Goal: Communication & Community: Answer question/provide support

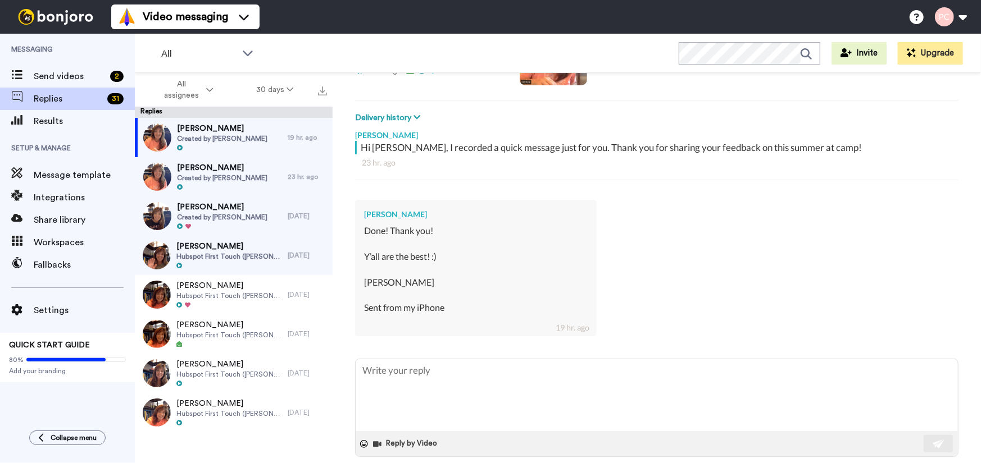
scroll to position [153, 0]
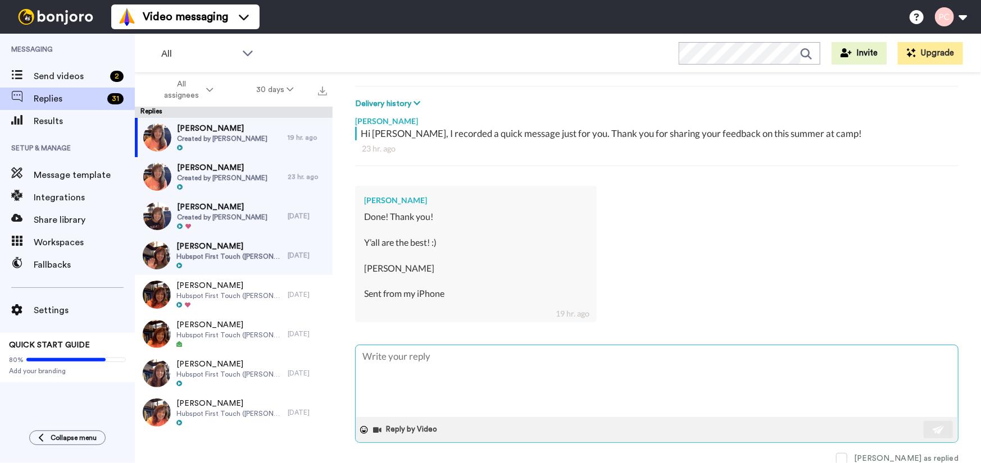
click at [407, 355] on textarea at bounding box center [657, 381] width 602 height 72
type textarea "N"
type textarea "x"
type textarea "No"
type textarea "x"
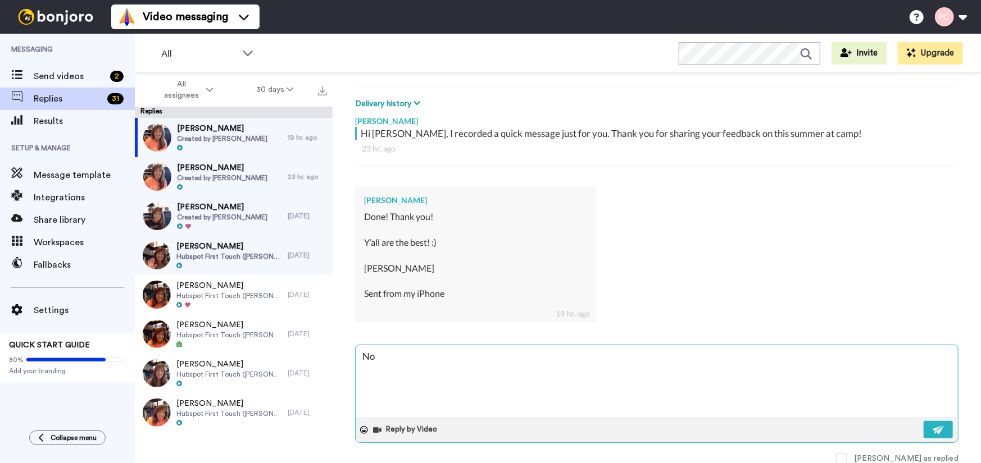
type textarea "No,"
type textarea "x"
type textarea "No,"
type textarea "x"
type textarea "No, Y"
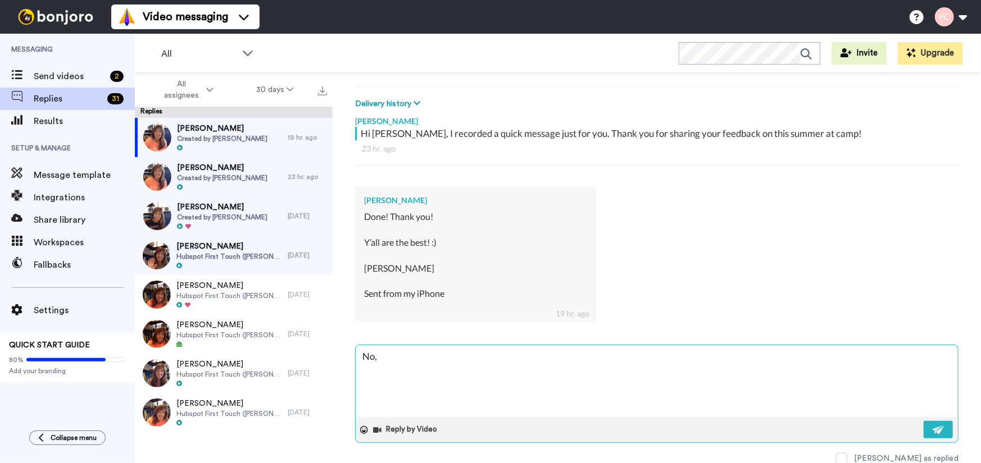
type textarea "x"
type textarea "No, YO"
type textarea "x"
type textarea "No, YOU"
type textarea "x"
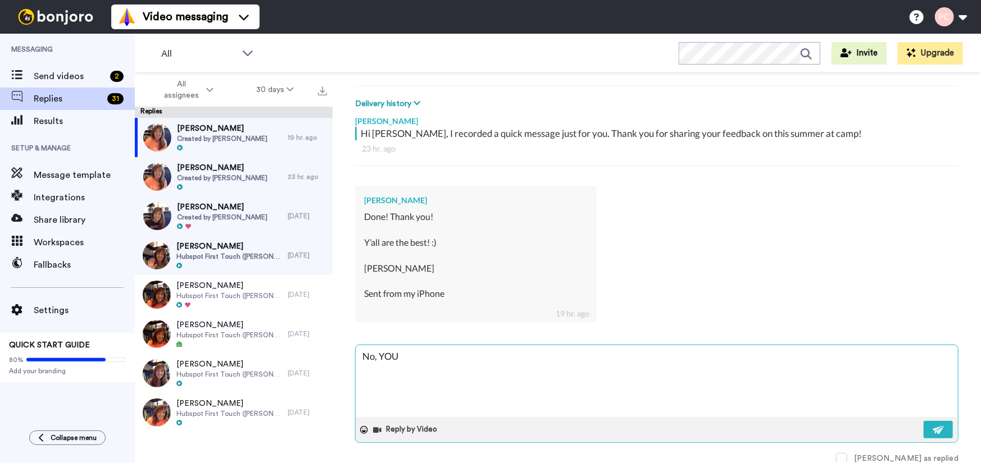
type textarea "No, YOU"
type textarea "x"
type textarea "No, YOU a"
type textarea "x"
type textarea "No, YOU ar"
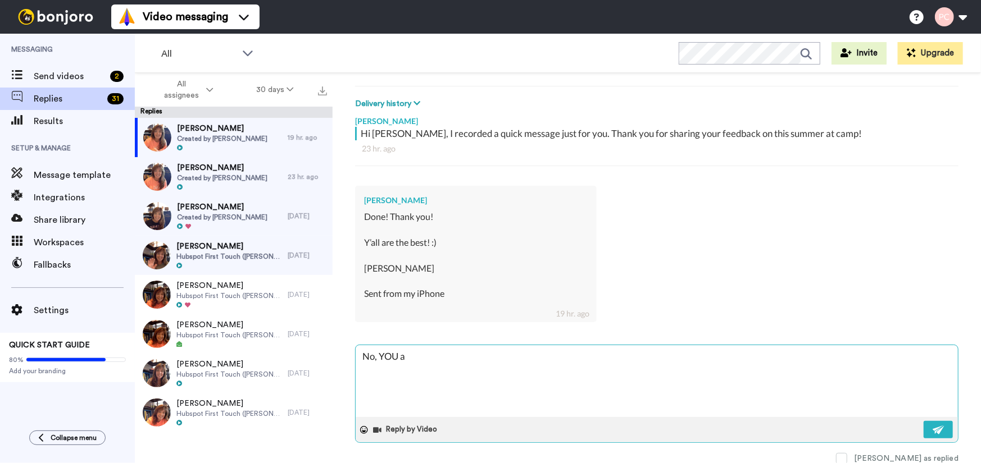
type textarea "x"
type textarea "No, YOU are"
type textarea "x"
type textarea "No, YOU are"
type textarea "x"
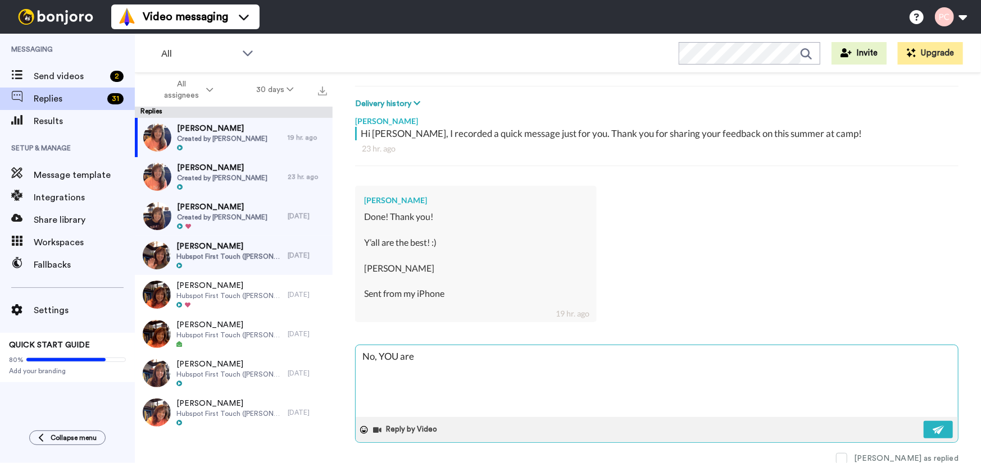
type textarea "No, YOU are t"
type textarea "x"
type textarea "No, YOU are th"
type textarea "x"
type textarea "No, YOU are the"
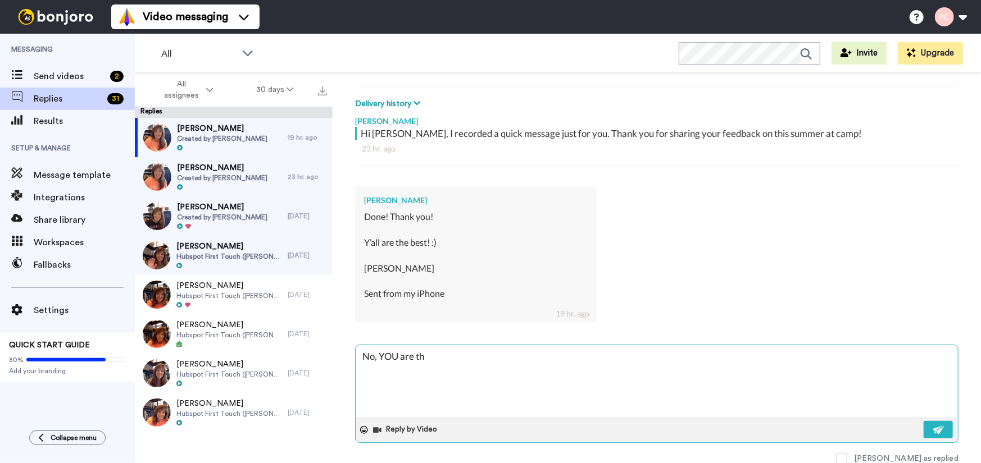
type textarea "x"
type textarea "No, YOU are the"
type textarea "x"
type textarea "No, YOU are the e"
type textarea "x"
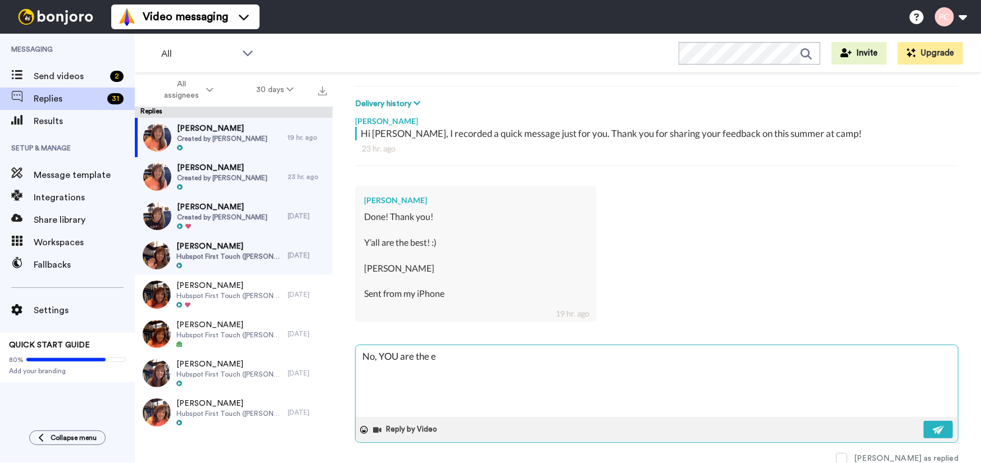
type textarea "No, YOU are the es"
type textarea "x"
type textarea "No, YOU are the est"
type textarea "x"
type textarea "No, YOU are the est!"
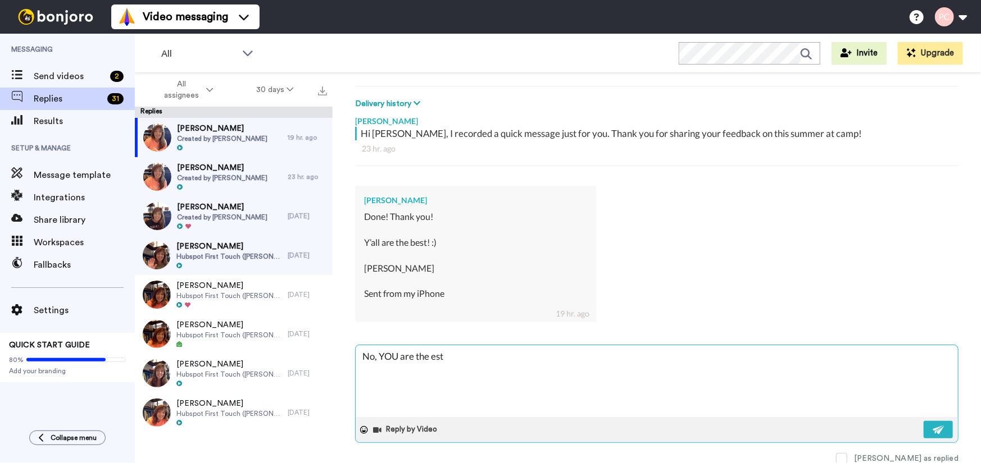
type textarea "x"
type textarea "No, YOU are the est!!"
type textarea "x"
type textarea "No, YOU are the est!!!"
type textarea "x"
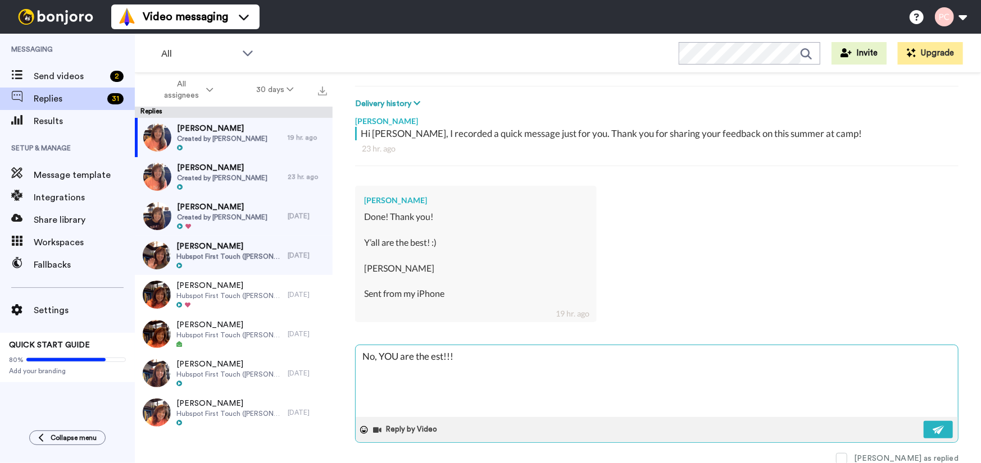
type textarea "No, YOU are the est!!"
type textarea "x"
type textarea "No, YOU are the est!"
type textarea "x"
type textarea "No, YOU are the est"
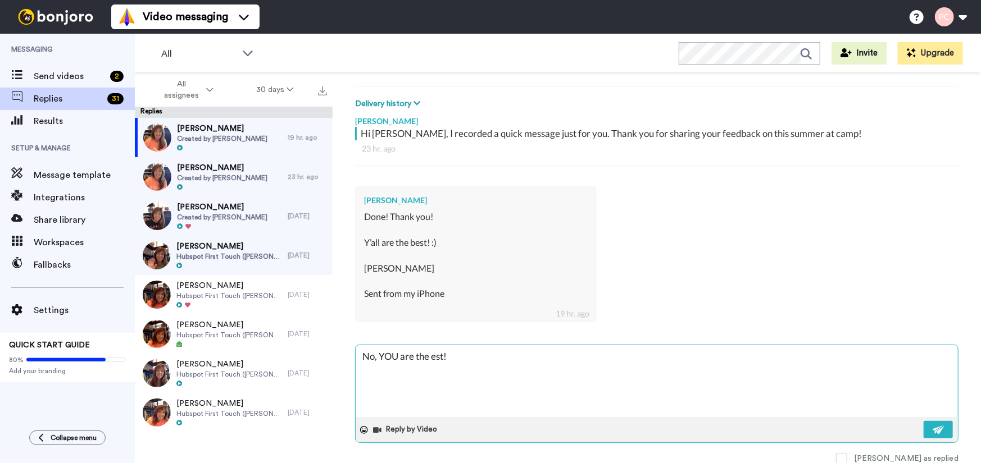
type textarea "x"
type textarea "No, YOU are the es"
type textarea "x"
type textarea "No, YOU are the e"
type textarea "x"
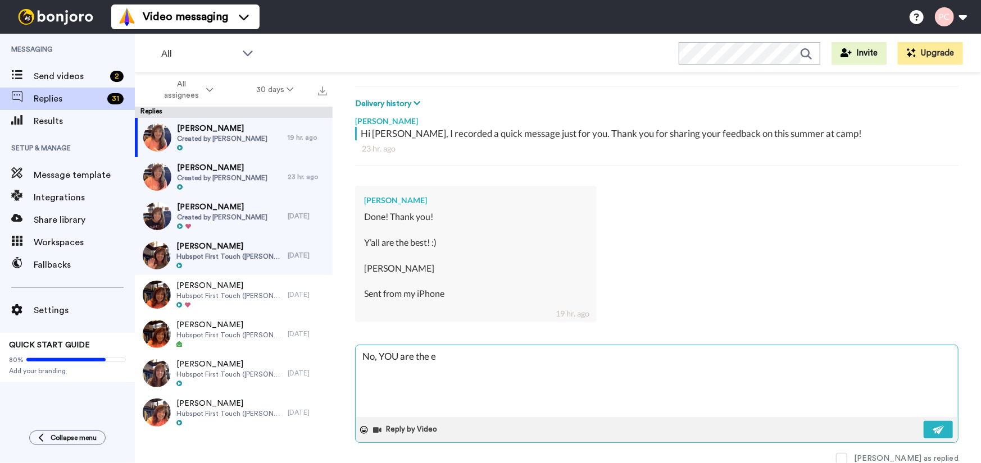
type textarea "No, YOU are the"
type textarea "x"
type textarea "No, YOU are the"
type textarea "x"
type textarea "No, YOU are the"
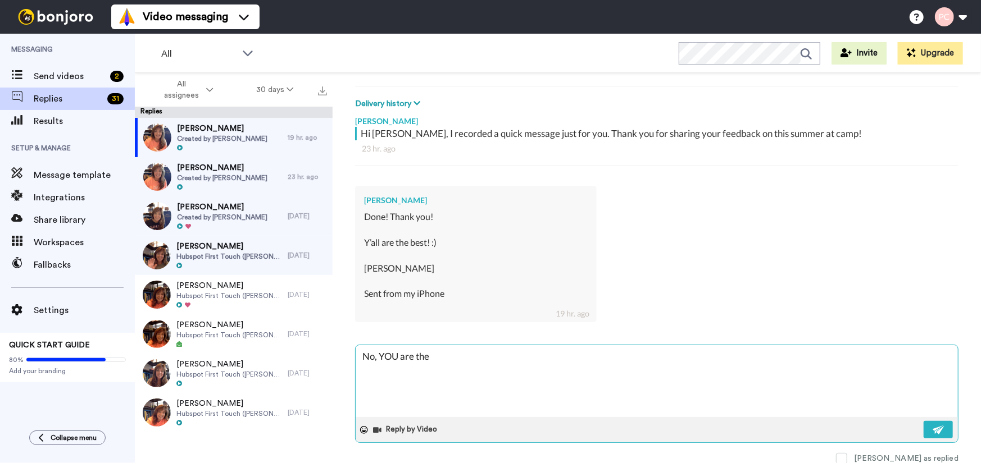
type textarea "x"
type textarea "No, YOU are the b"
type textarea "x"
type textarea "No, YOU are the be"
type textarea "x"
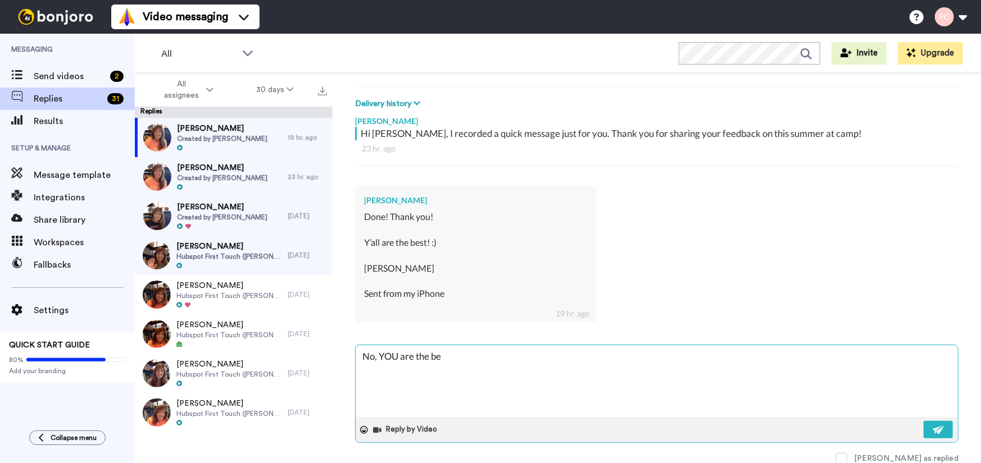
type textarea "No, YOU are the bes"
type textarea "x"
type textarea "No, YOU are the best"
type textarea "x"
type textarea "No, YOU are the best!"
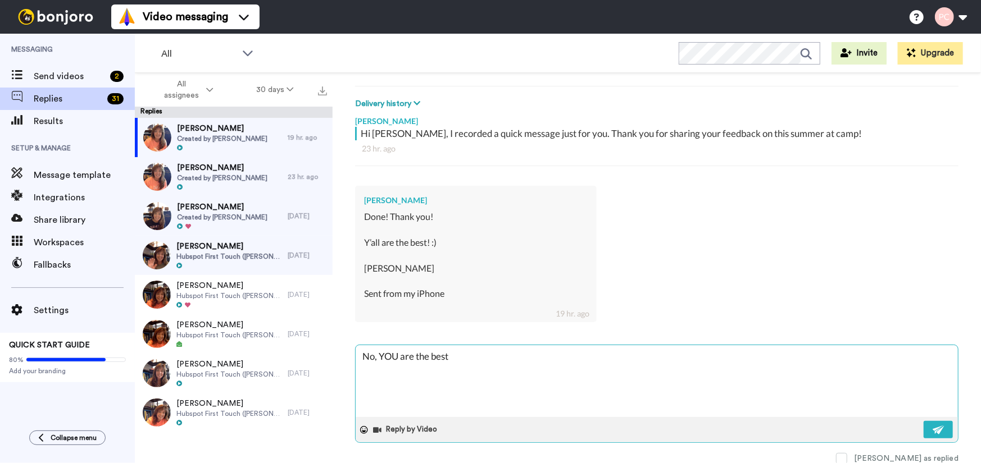
type textarea "x"
type textarea "No, YOU are the best!!"
type textarea "x"
type textarea "No, YOU are the best!!!"
type textarea "x"
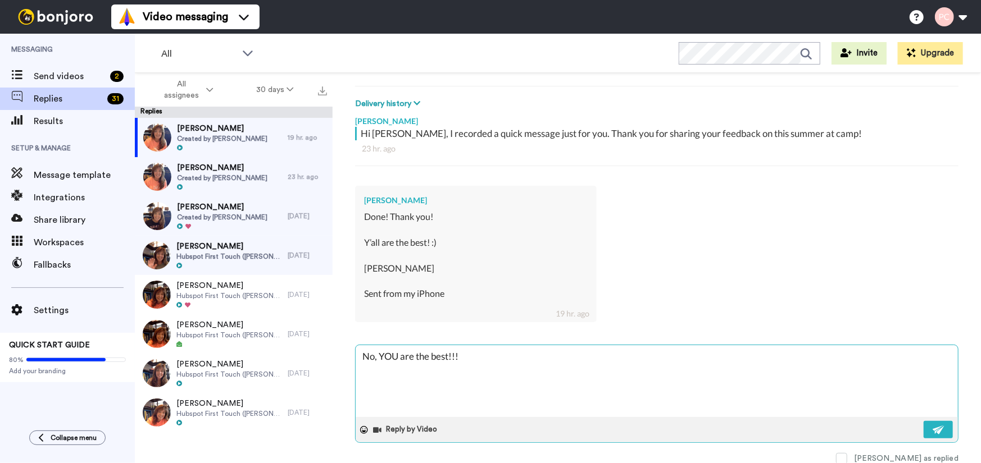
type textarea "No, YOU are the best!!!!"
type textarea "x"
type textarea "No, YOU are the best!!!!"
type textarea "x"
type textarea "No, YOU are the best!!!!"
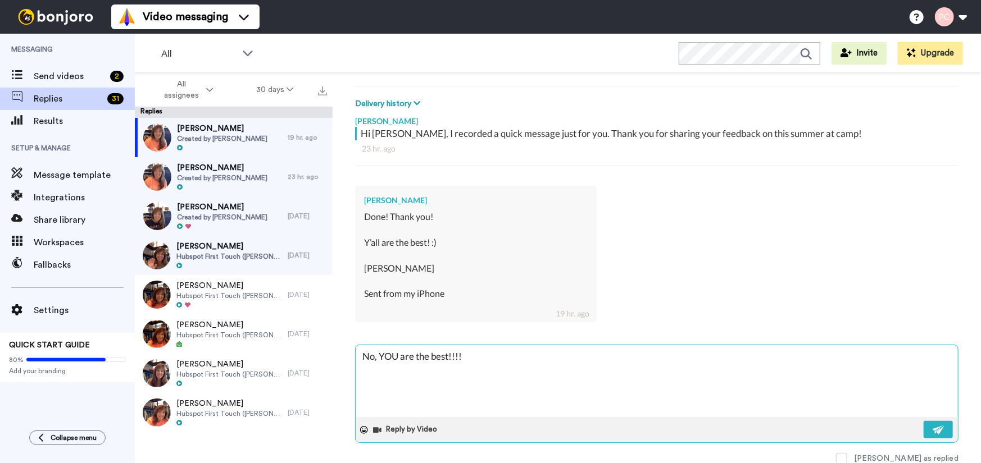
type textarea "x"
type textarea "No, YOU are the best!!!! T"
type textarea "x"
type textarea "No, YOU are the best!!!! Th"
type textarea "x"
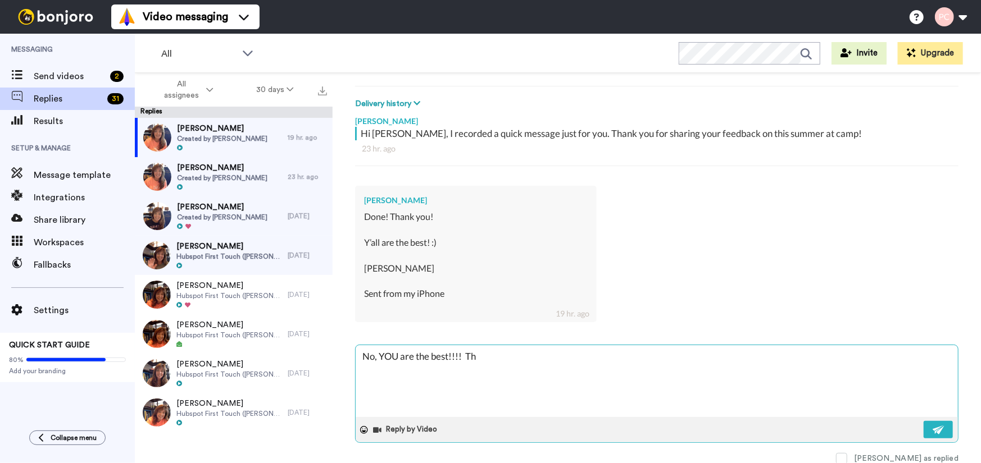
type textarea "No, YOU are the best!!!! Tha"
type textarea "x"
type textarea "No, YOU are the best!!!! Than"
type textarea "x"
type textarea "No, YOU are the best!!!! Thank"
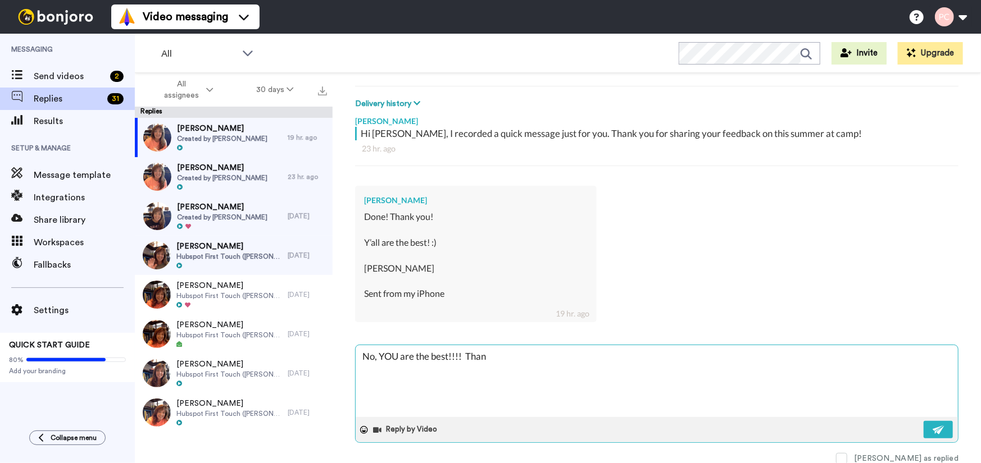
type textarea "x"
type textarea "No, YOU are the best!!!! Thank"
type textarea "x"
type textarea "No, YOU are the best!!!! Thank y"
type textarea "x"
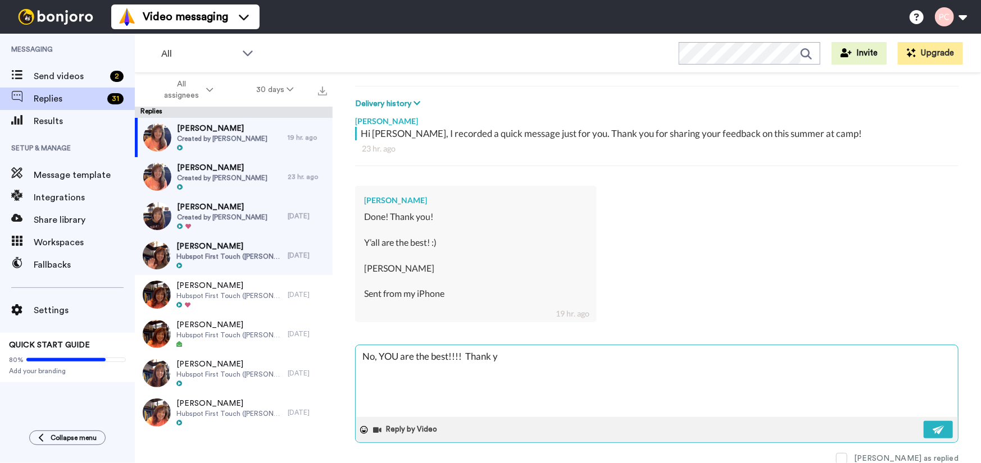
type textarea "No, YOU are the best!!!! Thank yo"
type textarea "x"
type textarea "No, YOU are the best!!!! Thank [PERSON_NAME]"
type textarea "x"
type textarea "No, YOU are the best!!!! Thank [PERSON_NAME]"
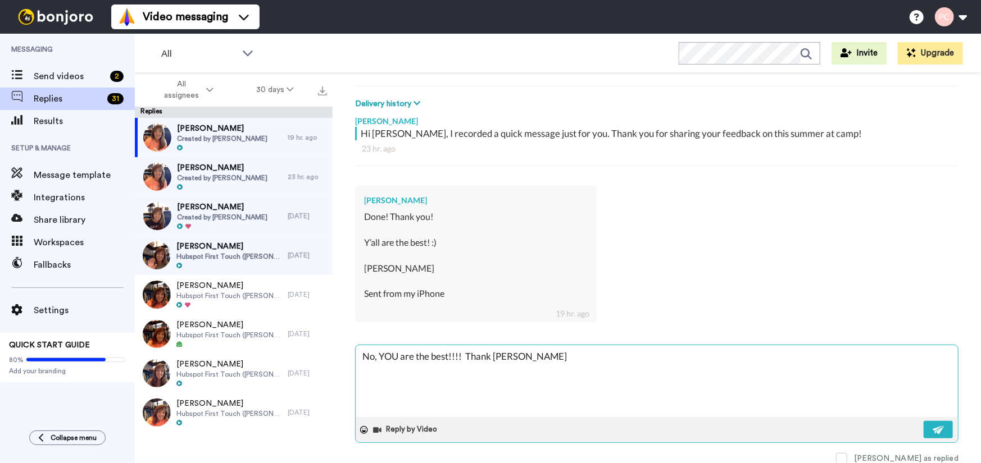
type textarea "x"
type textarea "No, YOU are the best!!!! Thank [PERSON_NAME] s"
type textarea "x"
type textarea "No, YOU are the best!!!! Thank youi so"
type textarea "x"
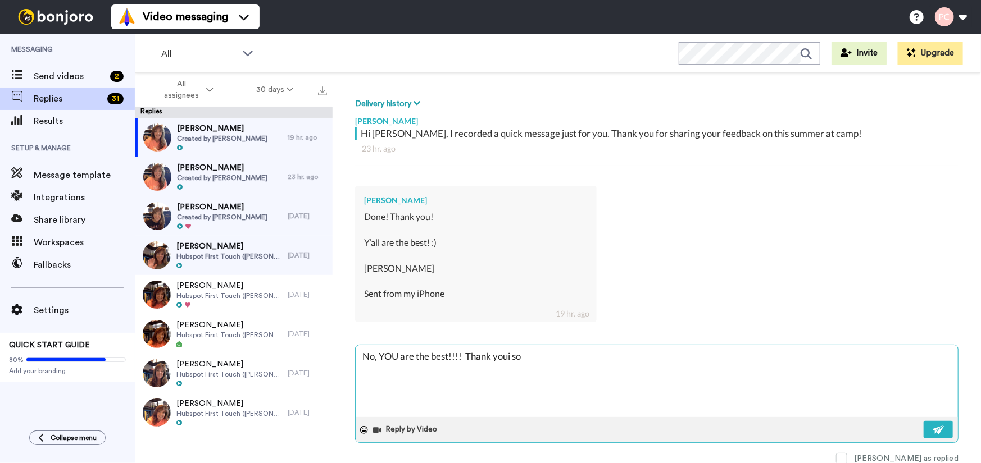
type textarea "No, YOU are the best!!!! Thank youi so"
type textarea "x"
type textarea "No, YOU are the best!!!! Thank [PERSON_NAME] so m"
type textarea "x"
type textarea "No, YOU are the best!!!! Thank [PERSON_NAME] so mu"
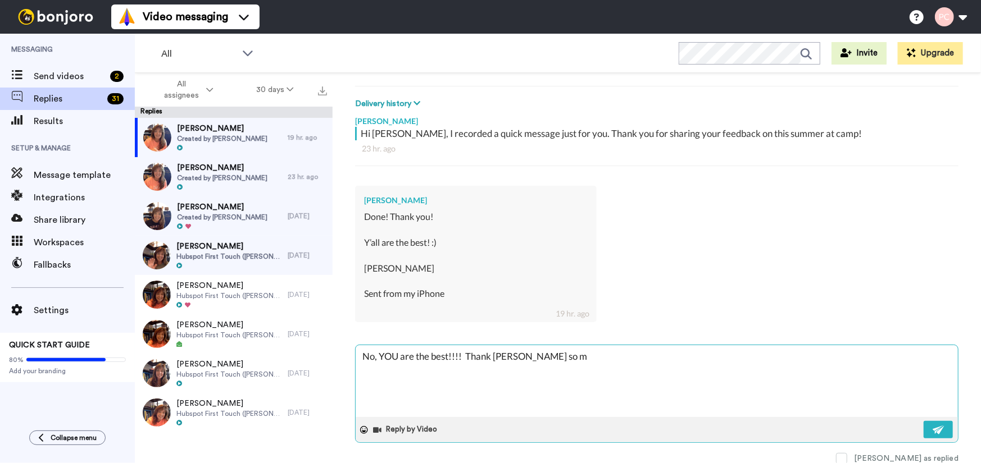
type textarea "x"
type textarea "No, YOU are the best!!!! Thank youi so muc"
type textarea "x"
type textarea "No, YOU are the best!!!! Thank [PERSON_NAME] so much"
type textarea "x"
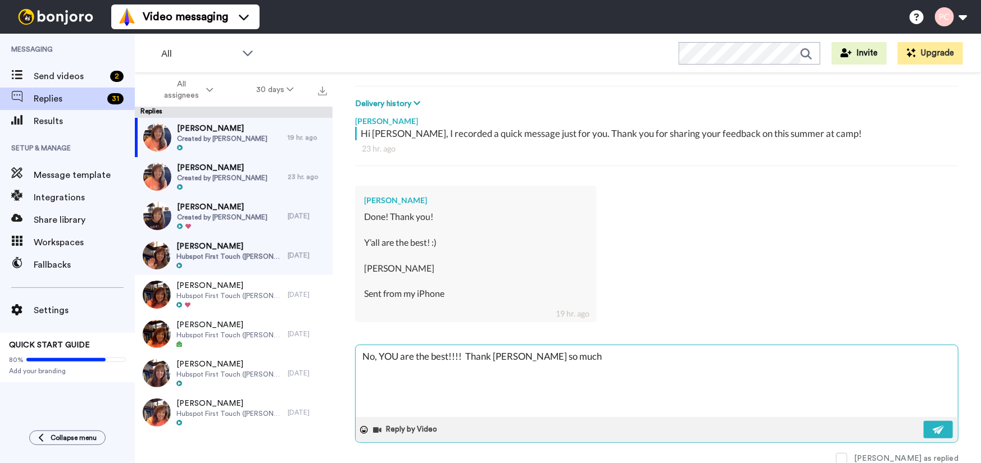
type textarea "No, YOU are the best!!!! Thank [PERSON_NAME] so much"
type textarea "x"
type textarea "No, YOU are the best!!!! Thank [PERSON_NAME] so much :"
type textarea "x"
type textarea "No, YOU are the best!!!! Thank [PERSON_NAME] so much :)"
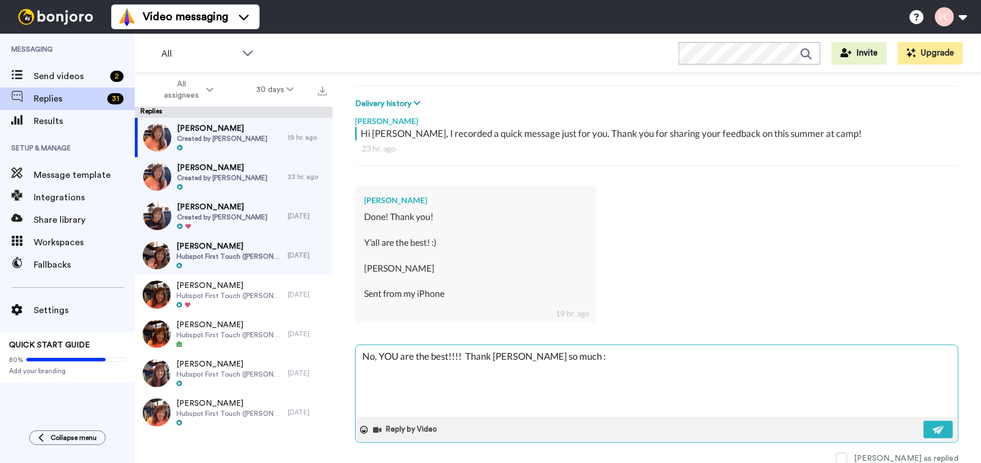
type textarea "x"
click at [509, 358] on textarea "No, YOU are the best!!!! Thank [PERSON_NAME] so much :)" at bounding box center [657, 381] width 602 height 72
type textarea "No, YOU are the best!!!! Thank you so much :)"
type textarea "x"
type textarea "No, YOU are the best!!!! Thank you so much :)"
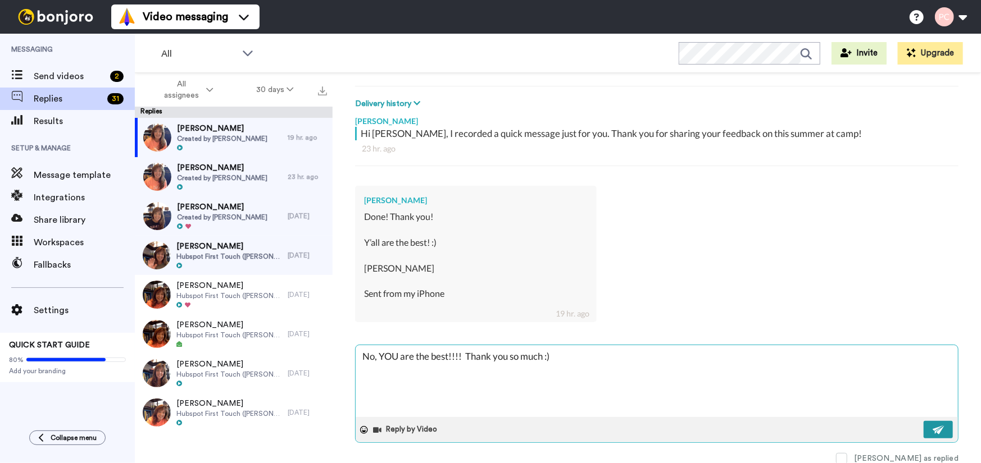
click at [932, 426] on img at bounding box center [938, 430] width 12 height 9
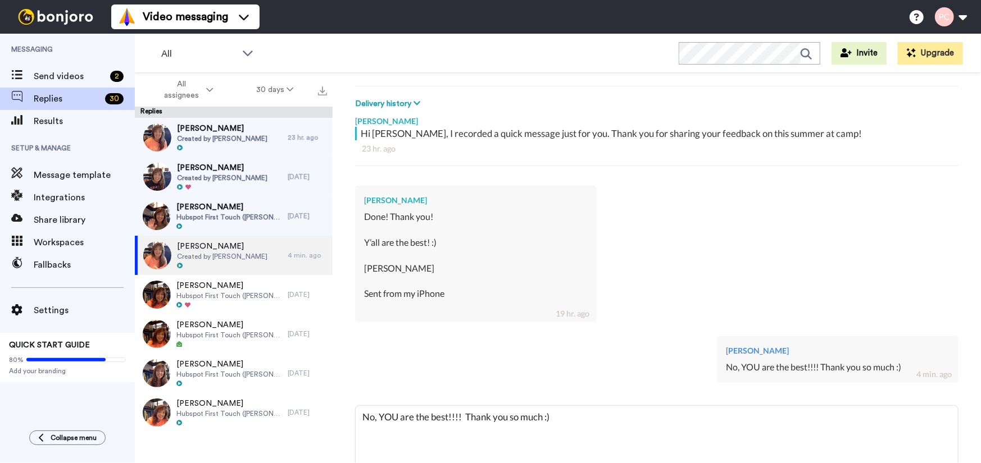
type textarea "x"
